Goal: Check status

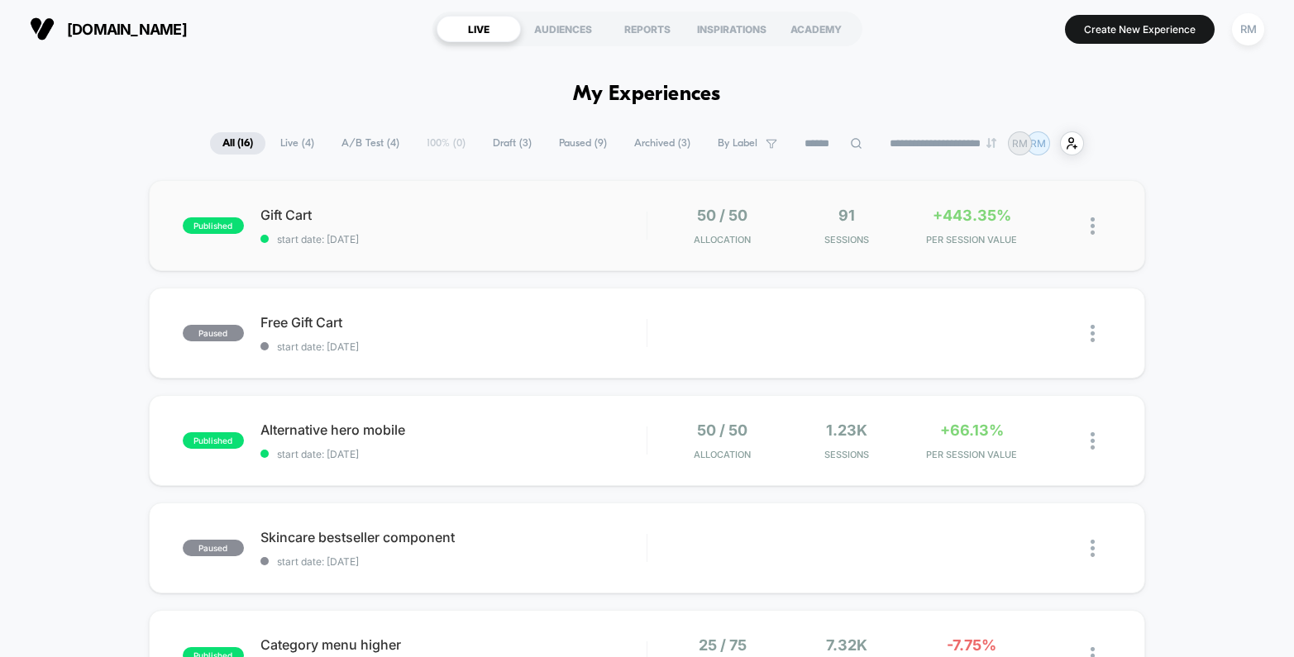
click at [588, 249] on div "published Gift Cart start date: [DATE] 50 / 50 Allocation 91 Sessions +443.35% …" at bounding box center [647, 225] width 997 height 91
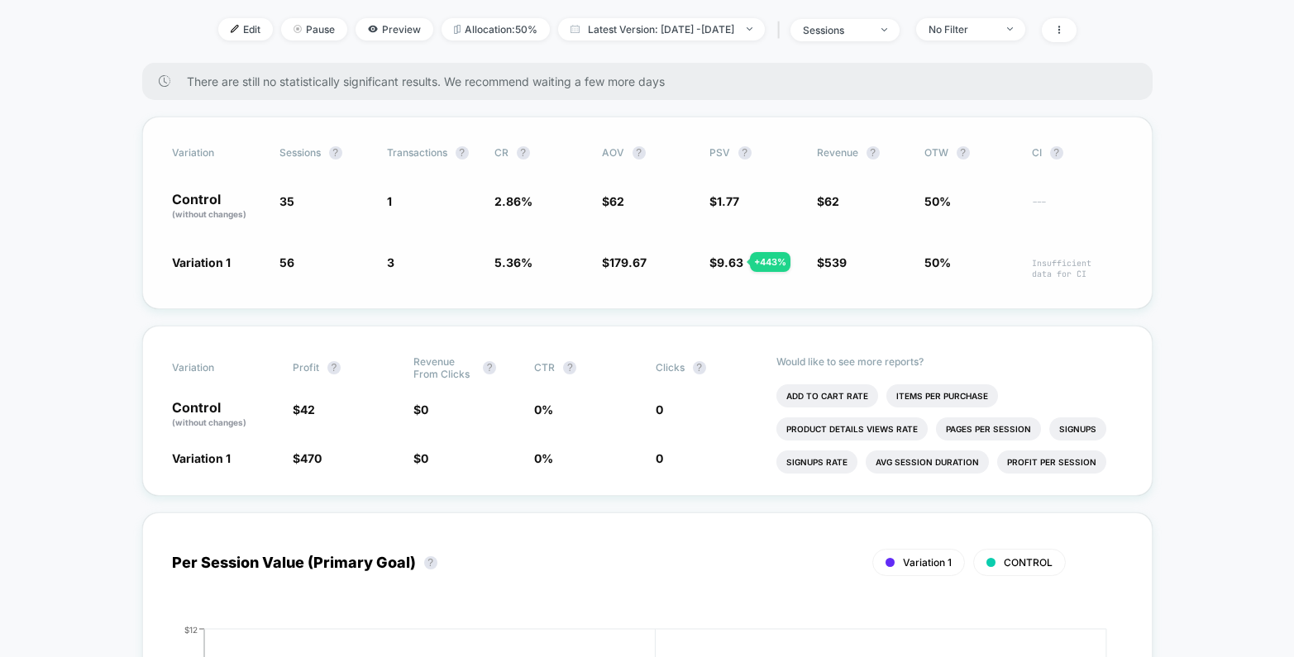
scroll to position [190, 0]
